Goal: Navigation & Orientation: Find specific page/section

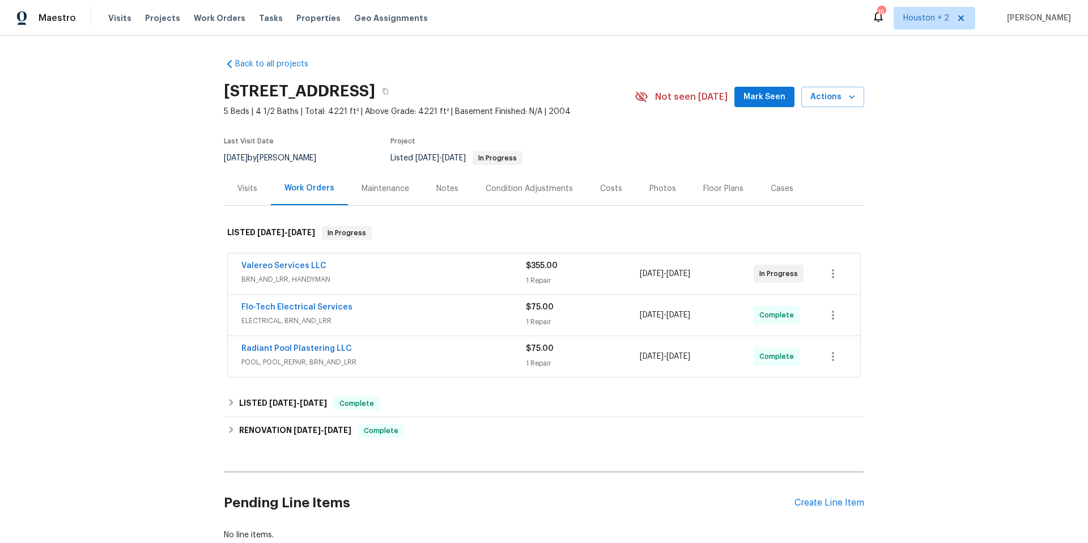
click at [249, 191] on div "Visits" at bounding box center [247, 188] width 20 height 11
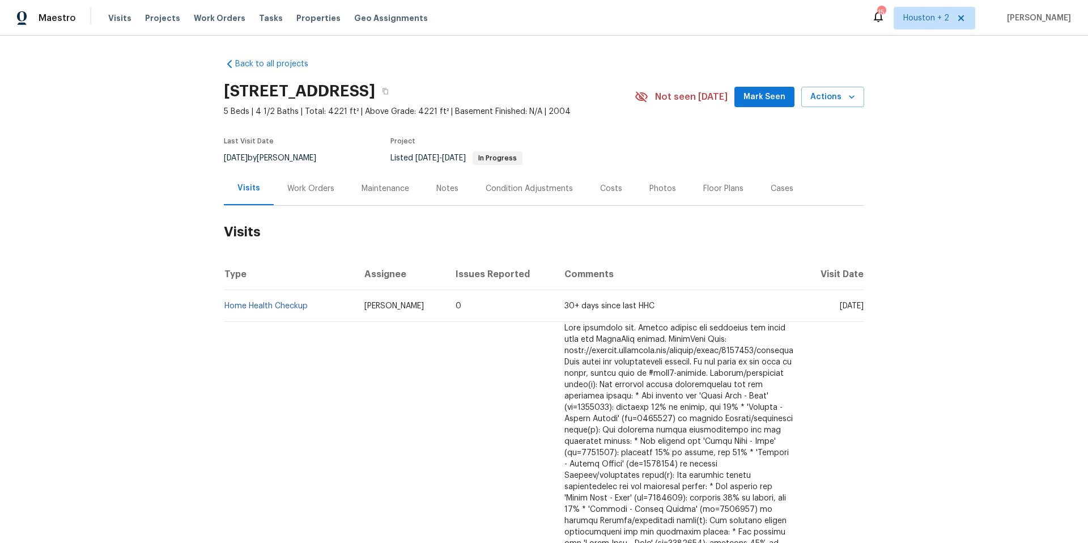
click at [445, 190] on div "Notes" at bounding box center [447, 188] width 22 height 11
click at [445, 186] on div "Notes" at bounding box center [447, 188] width 22 height 11
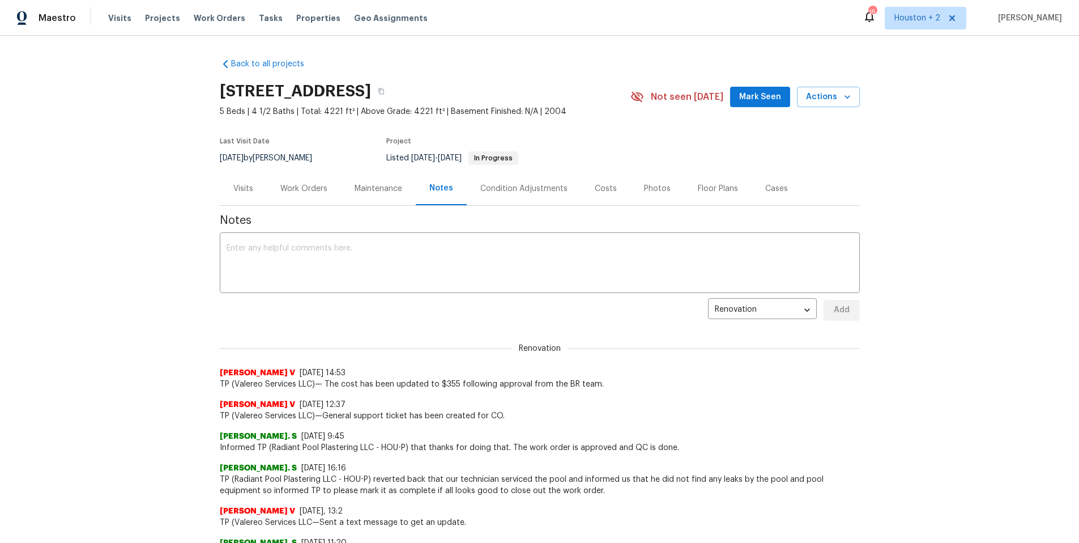
click at [240, 187] on div "Visits" at bounding box center [243, 188] width 20 height 11
